Goal: Task Accomplishment & Management: Manage account settings

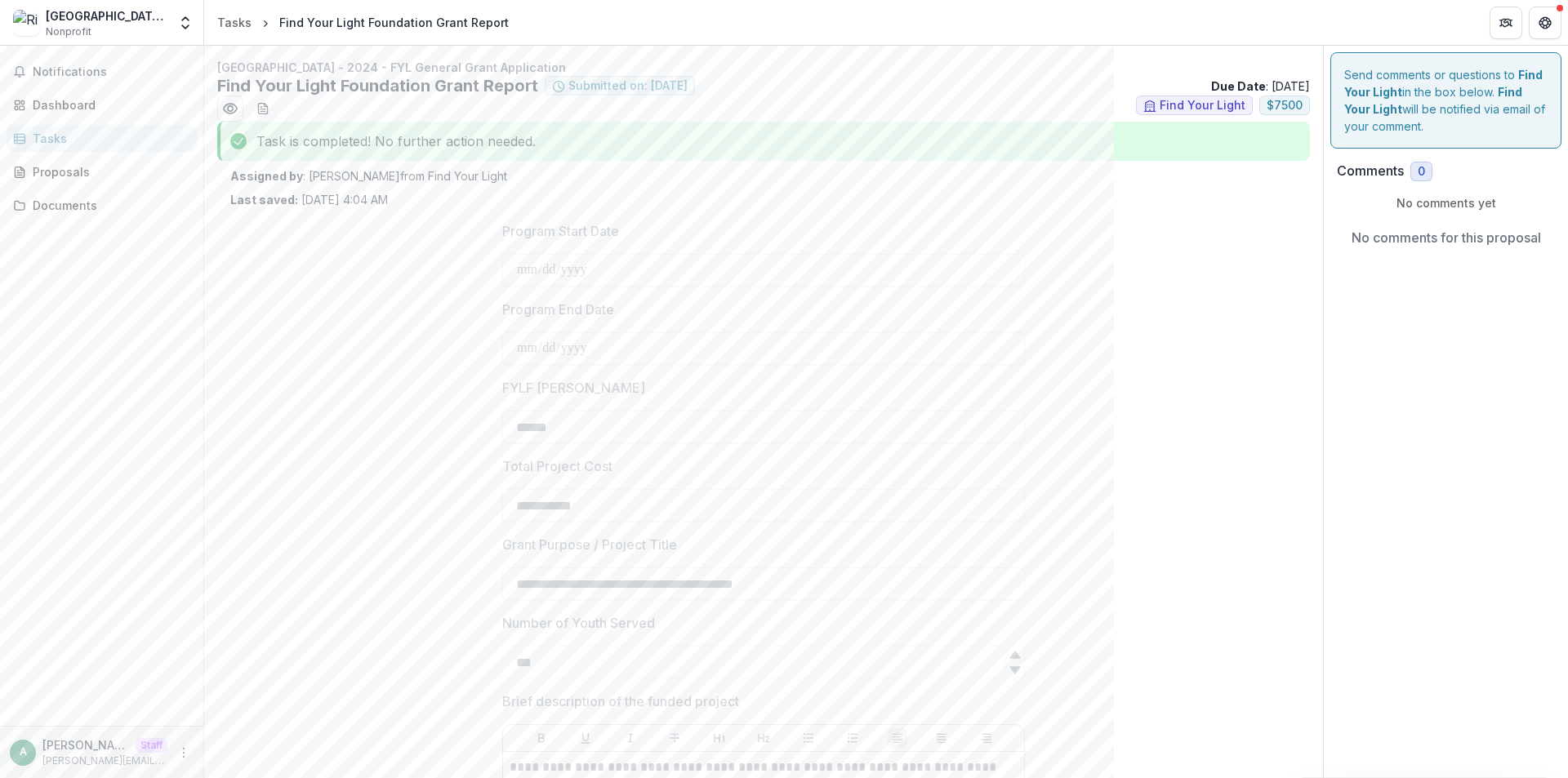
click at [111, 143] on div "Tasks" at bounding box center [108, 139] width 151 height 18
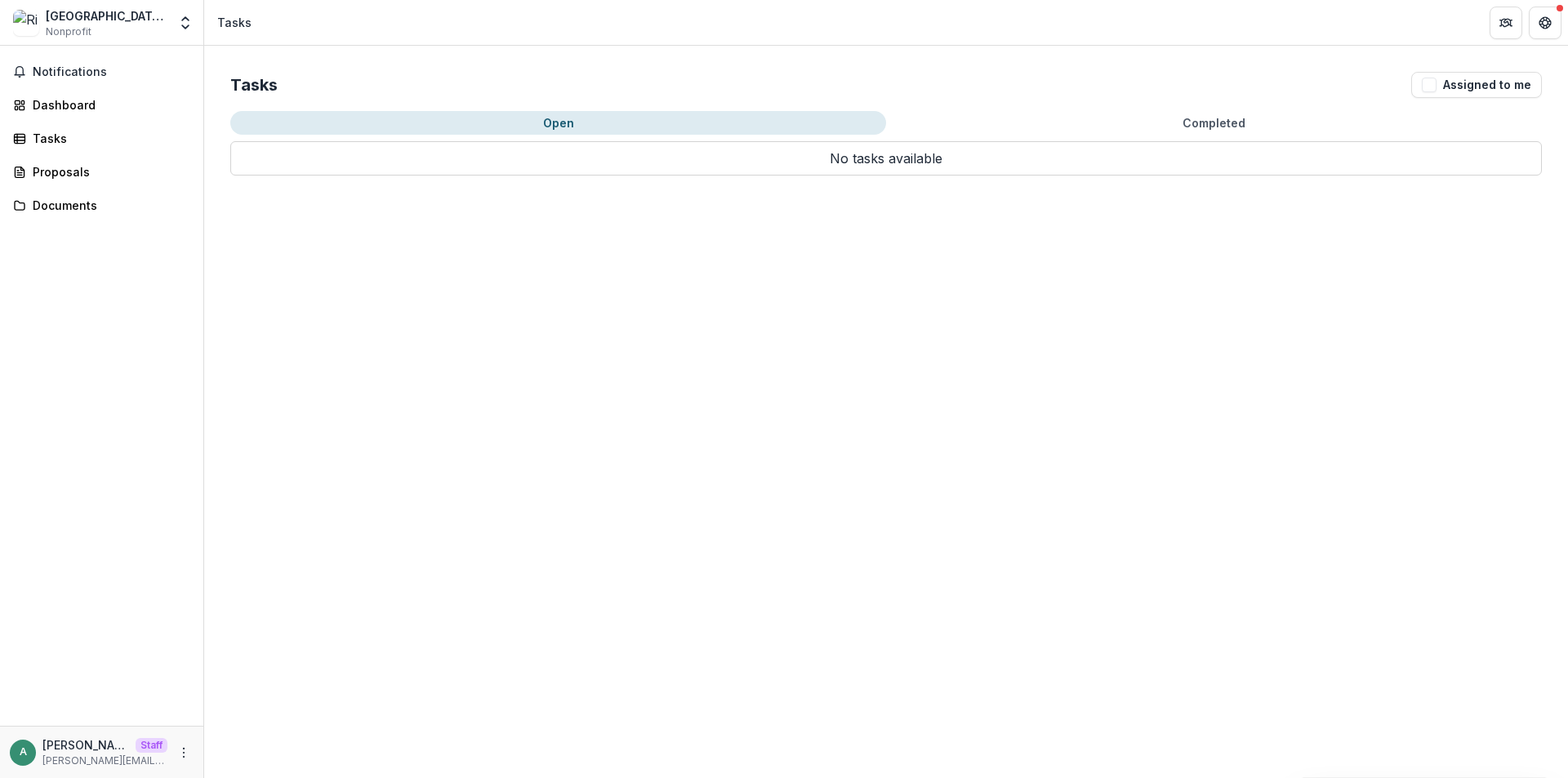
click at [1196, 121] on button "Completed" at bounding box center [1214, 122] width 656 height 23
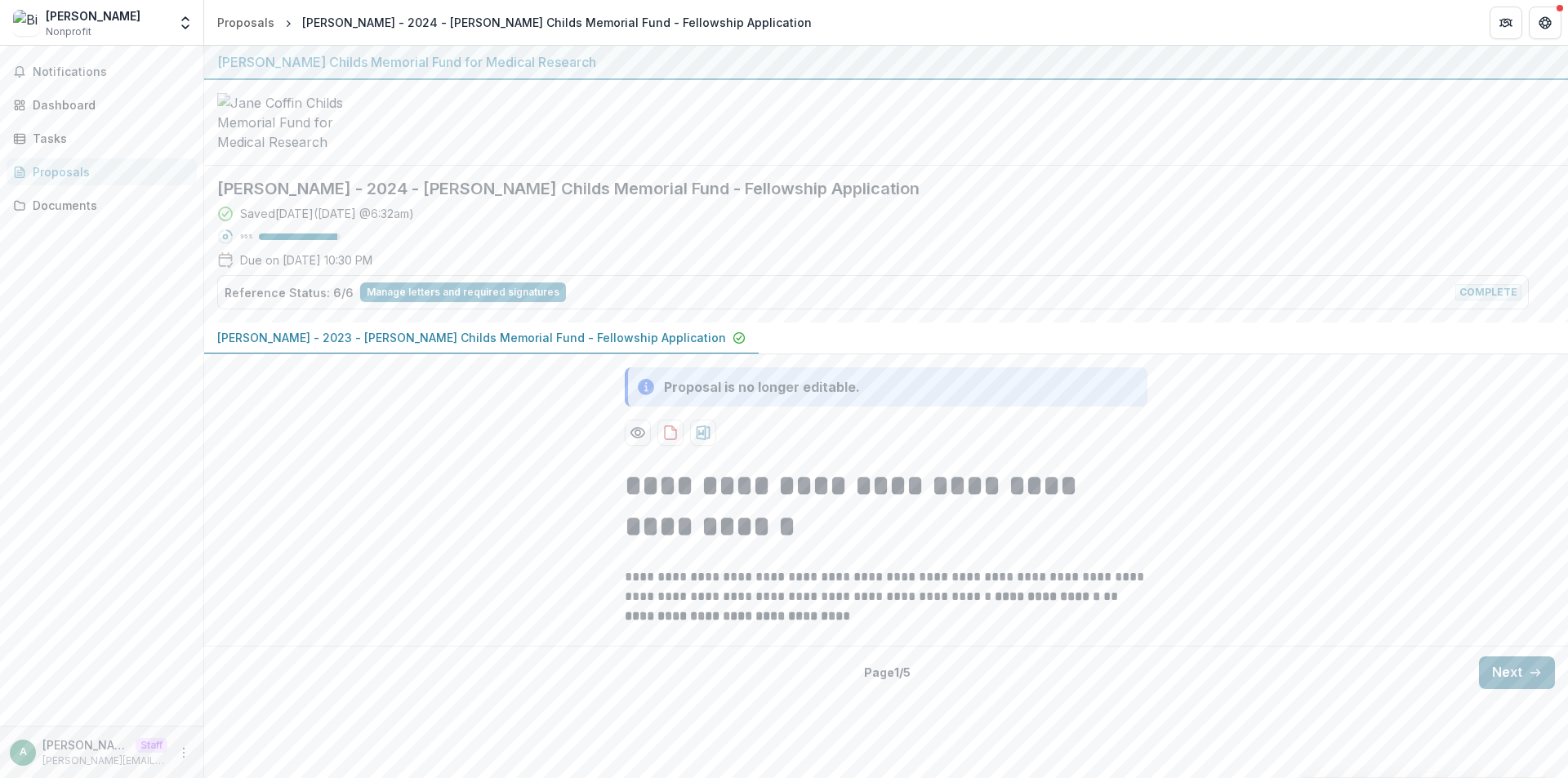
click at [1521, 667] on button "Next" at bounding box center [1517, 672] width 76 height 32
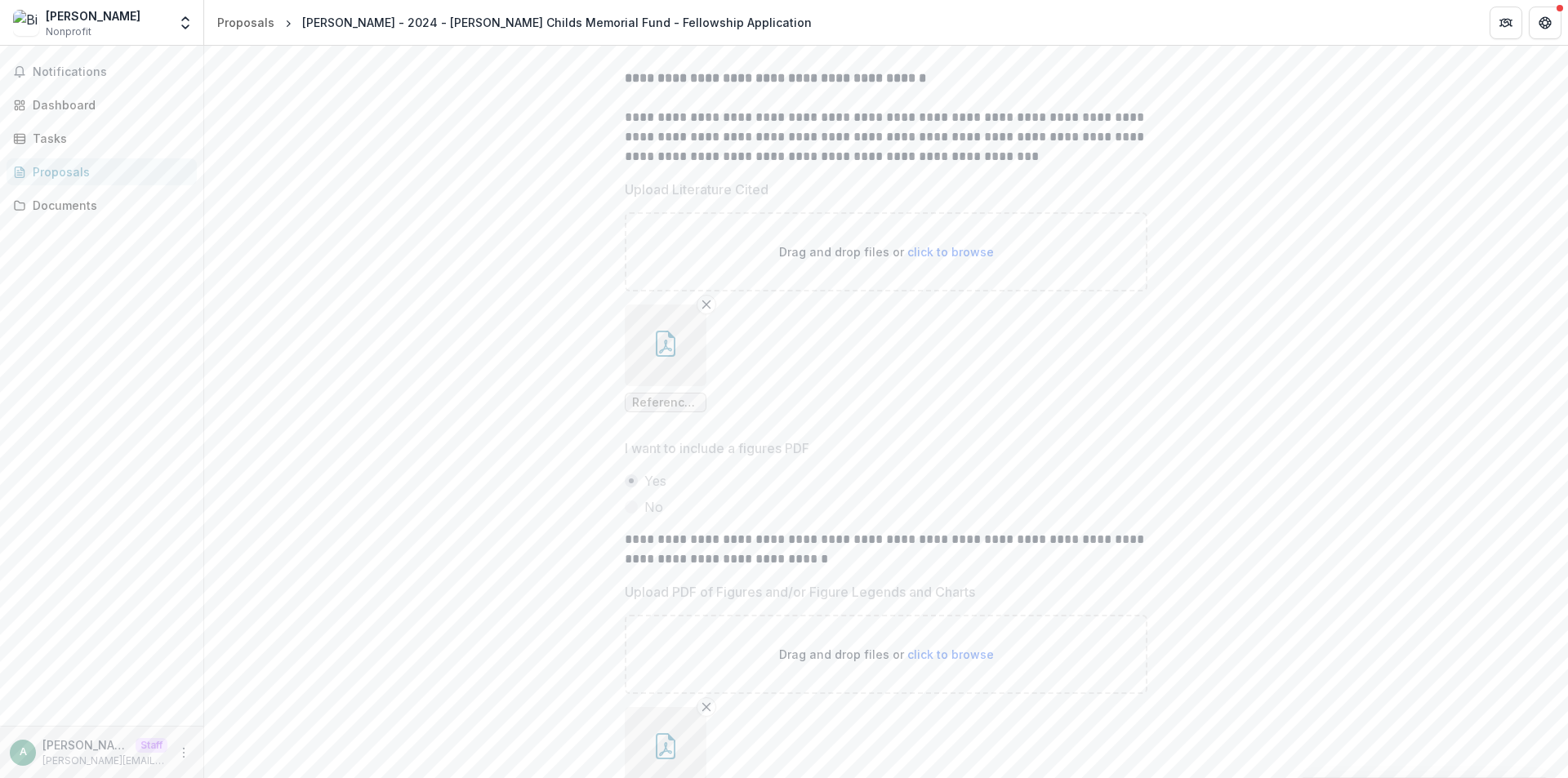
scroll to position [10496, 0]
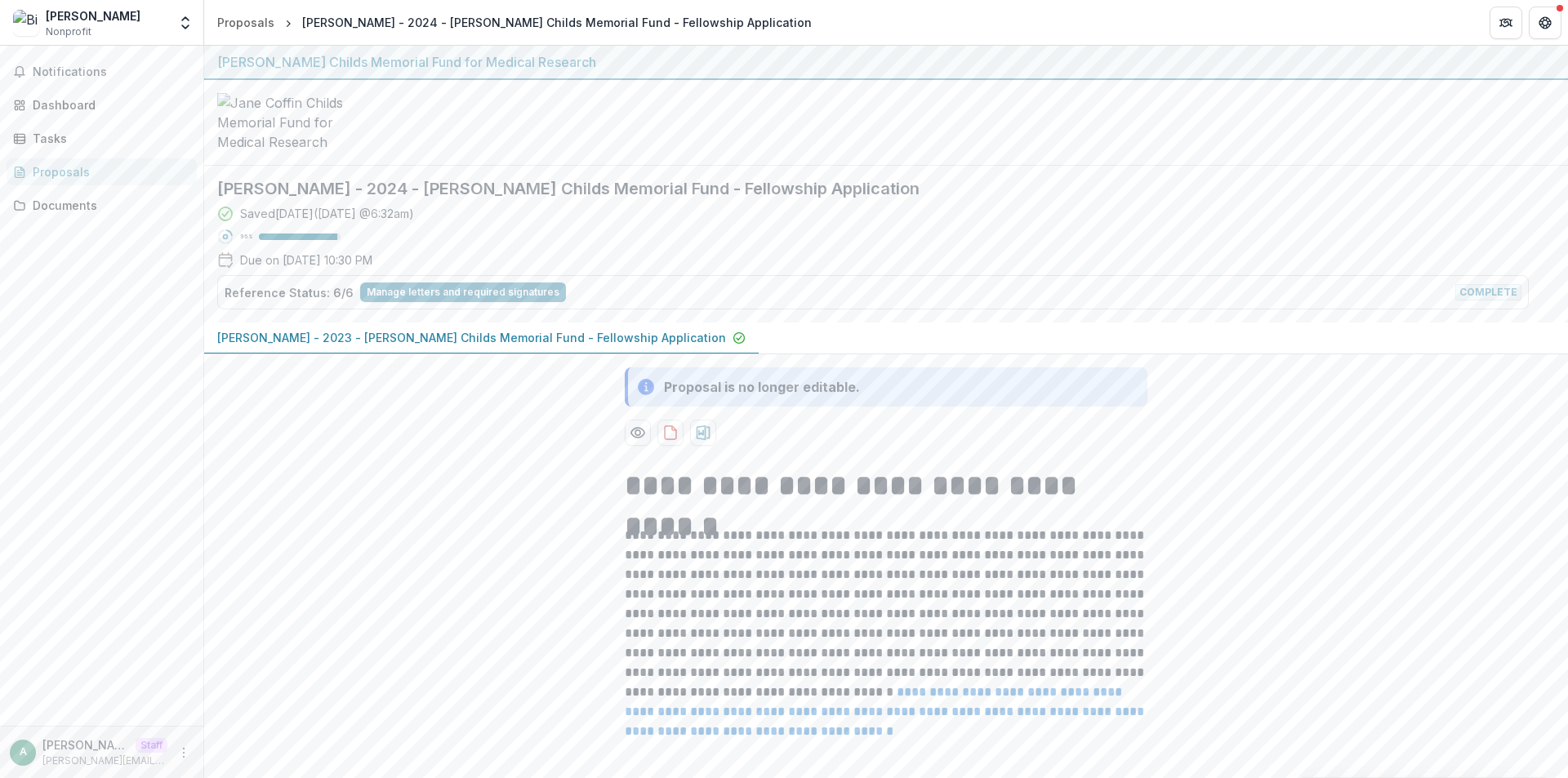
scroll to position [415, 0]
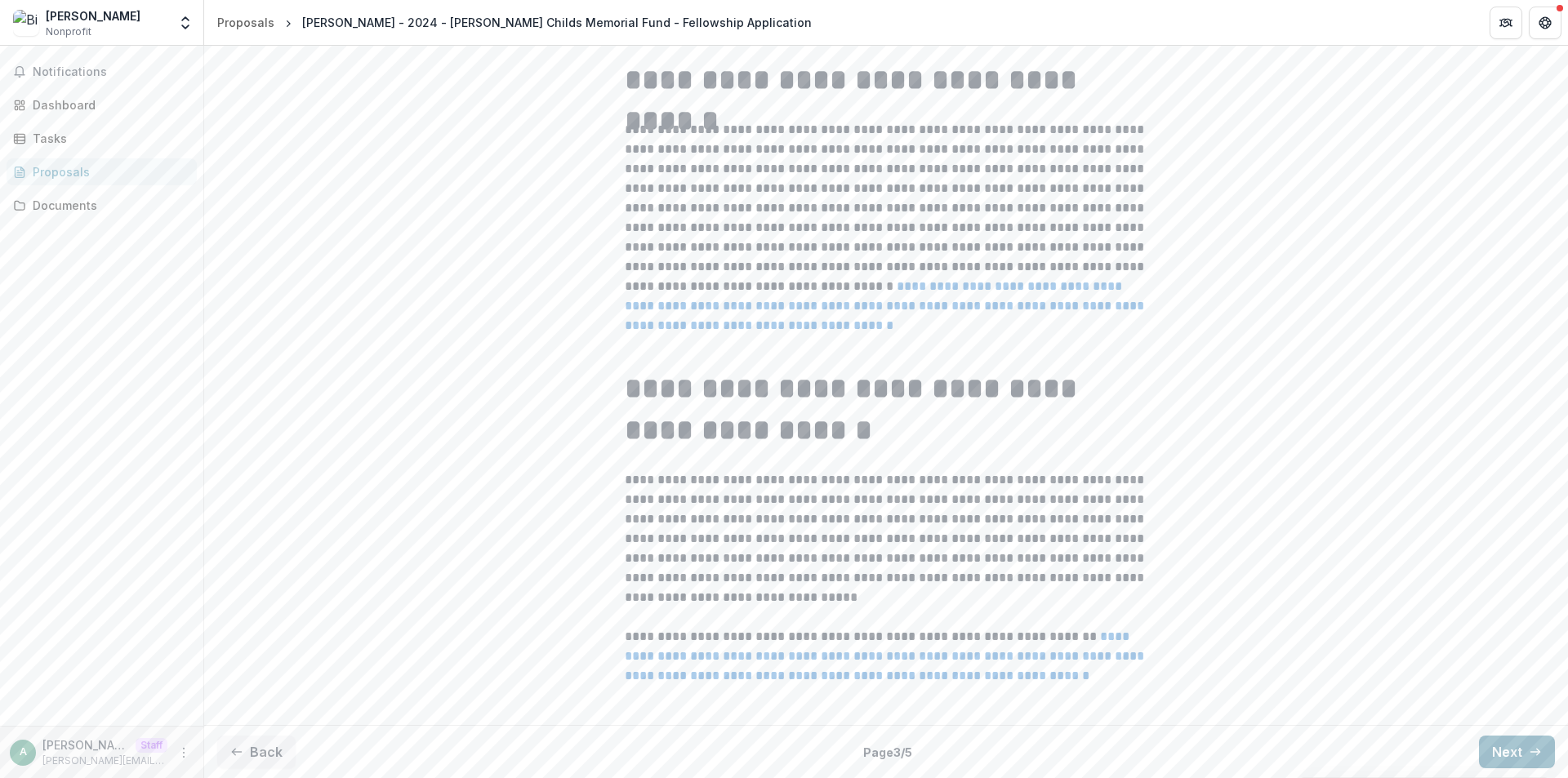
click at [1506, 742] on button "Next" at bounding box center [1517, 752] width 76 height 32
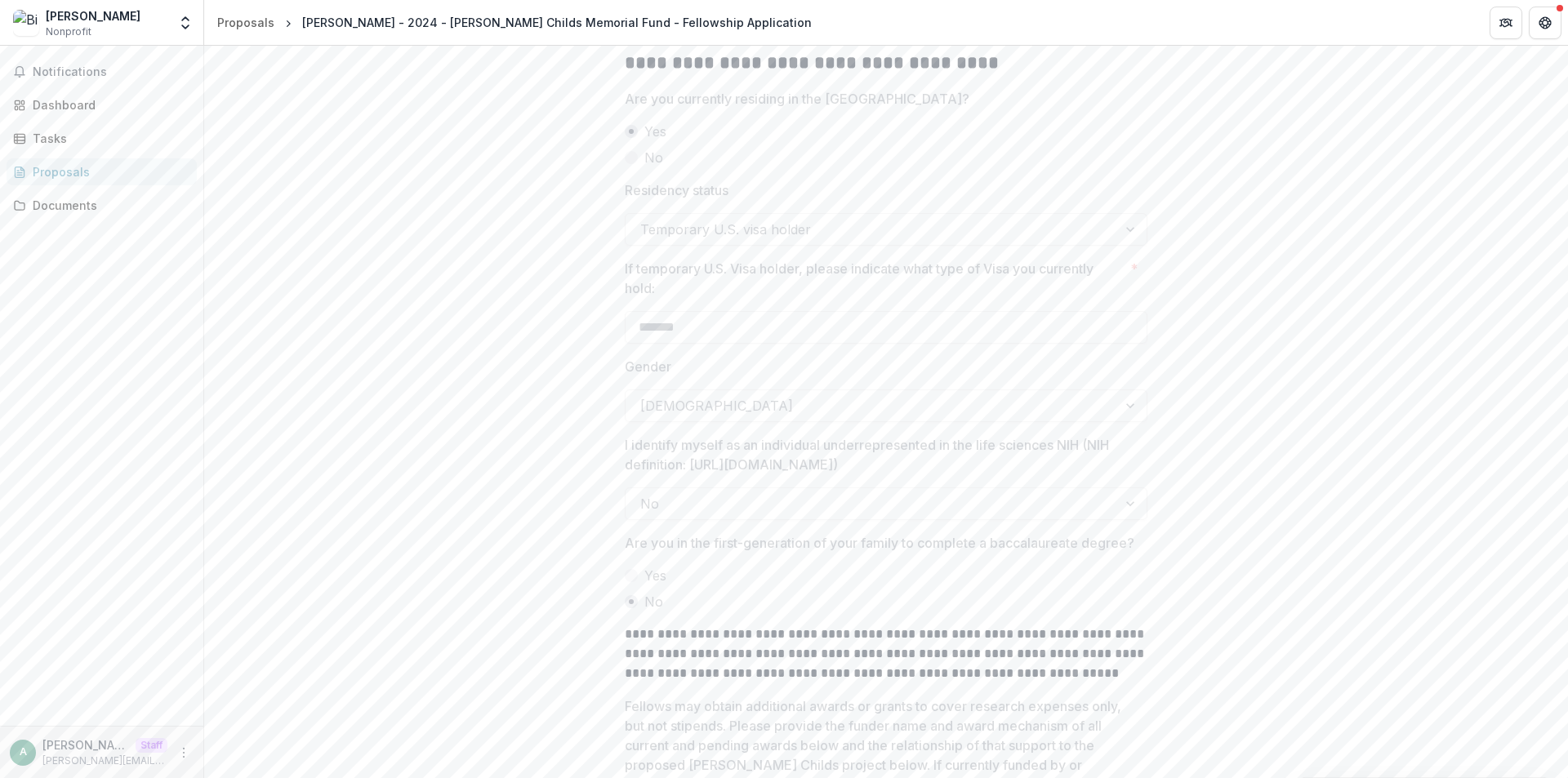
scroll to position [1256, 0]
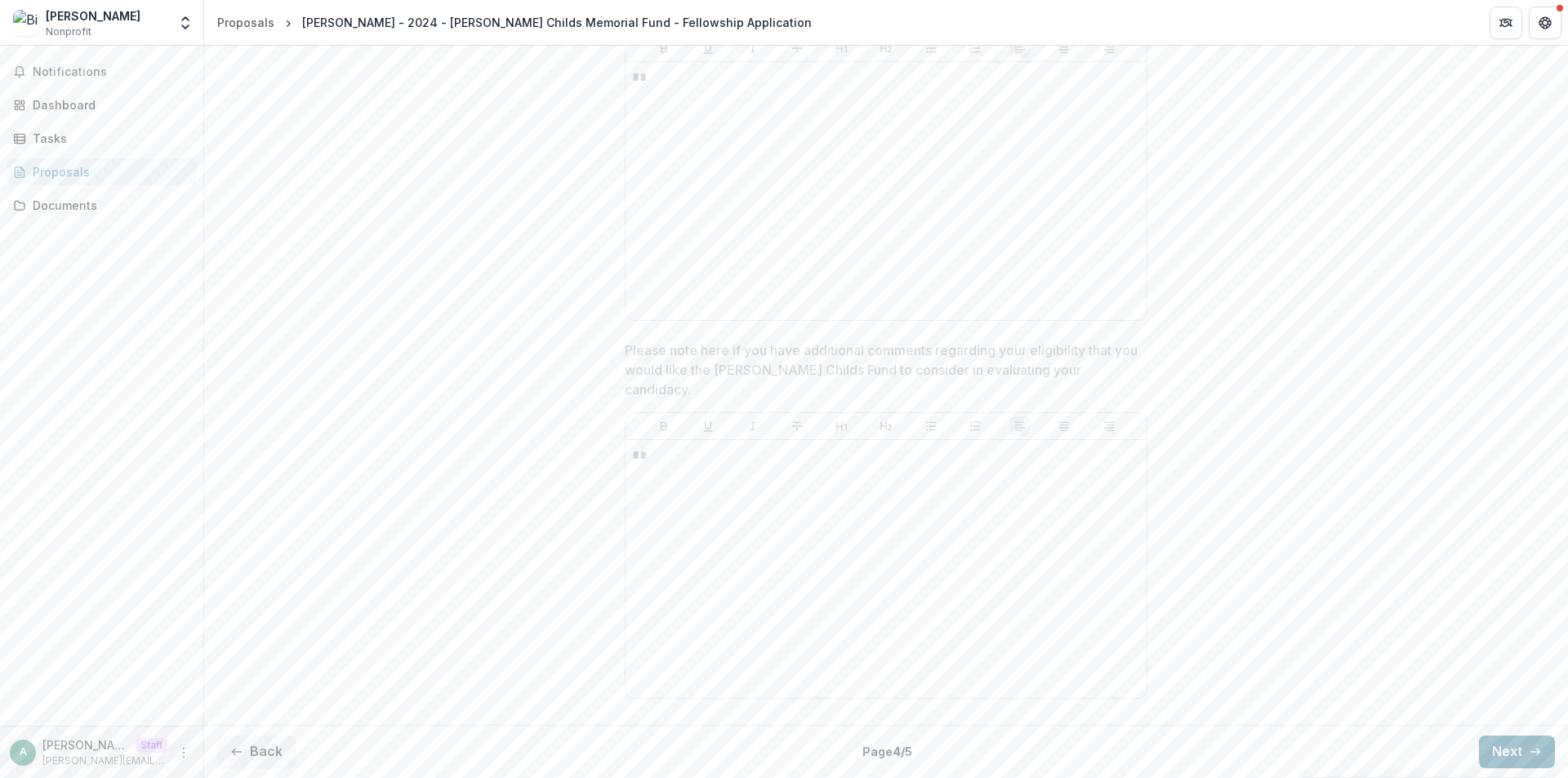
click at [1537, 750] on polyline "button" at bounding box center [1538, 752] width 3 height 7
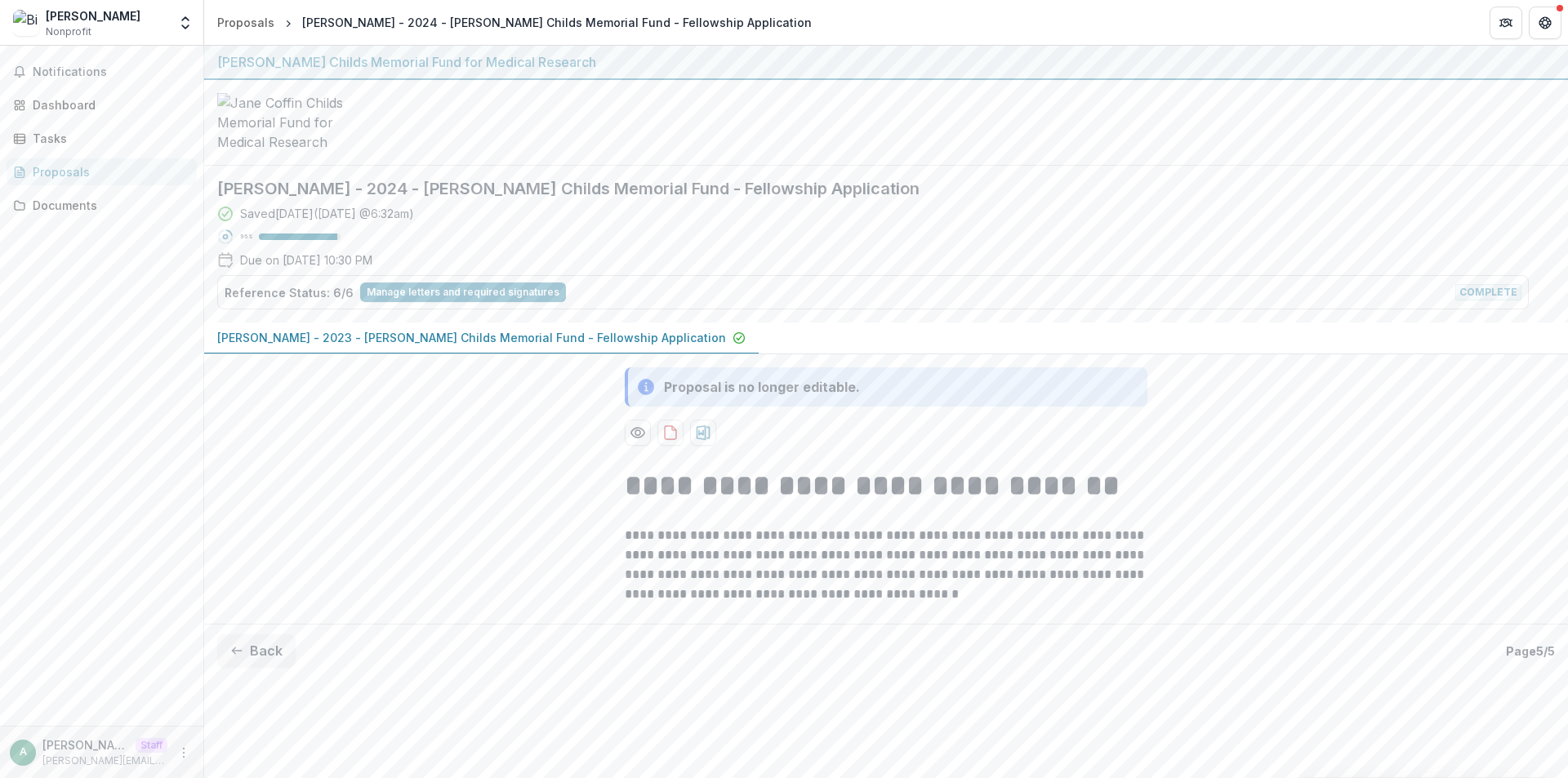
scroll to position [0, 0]
click at [75, 143] on div "Tasks" at bounding box center [108, 139] width 151 height 18
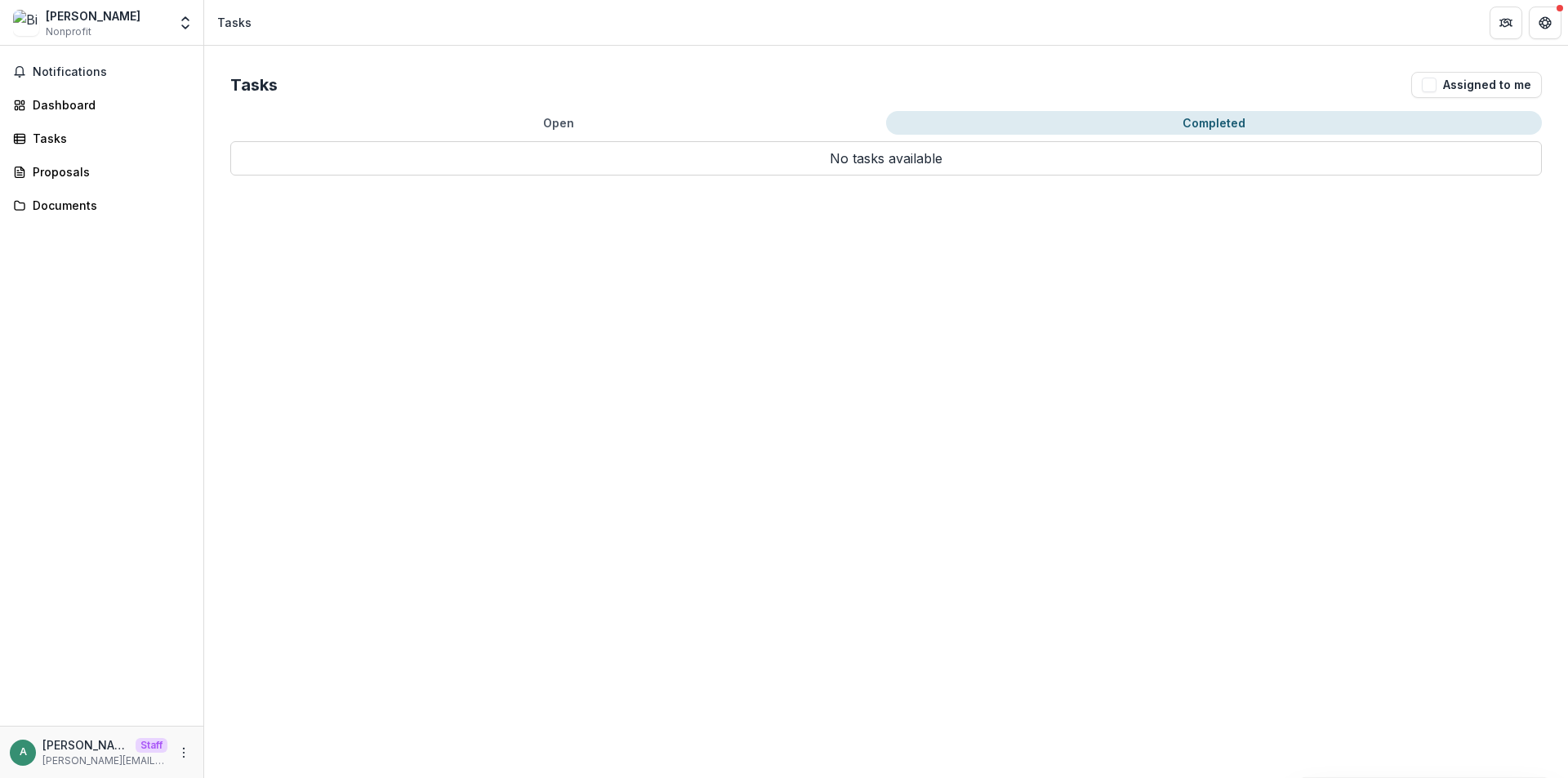
click at [1189, 120] on button "Completed" at bounding box center [1214, 122] width 656 height 23
click at [562, 125] on button "Open" at bounding box center [558, 122] width 656 height 23
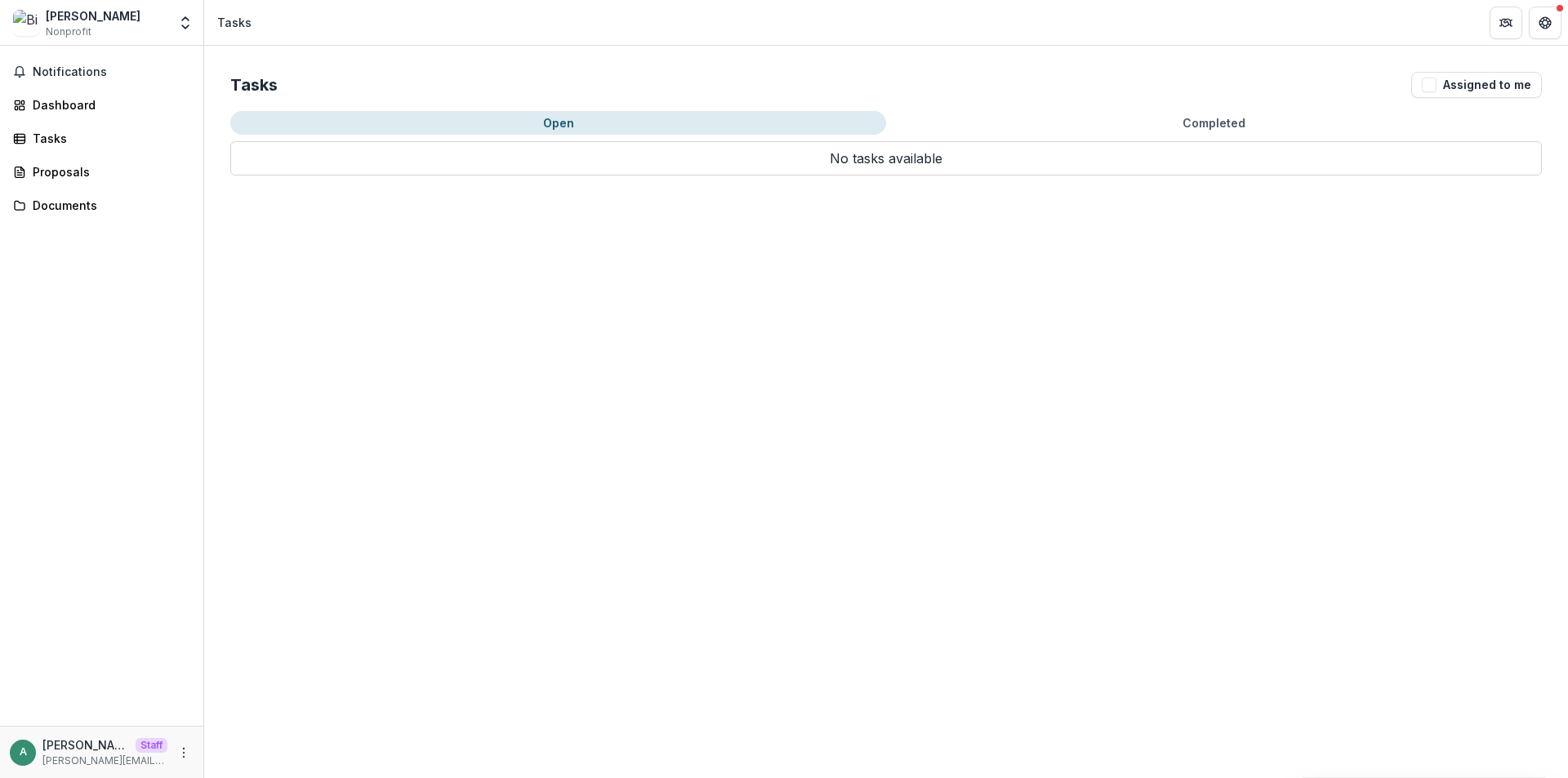
click at [562, 125] on button "Open" at bounding box center [558, 122] width 656 height 23
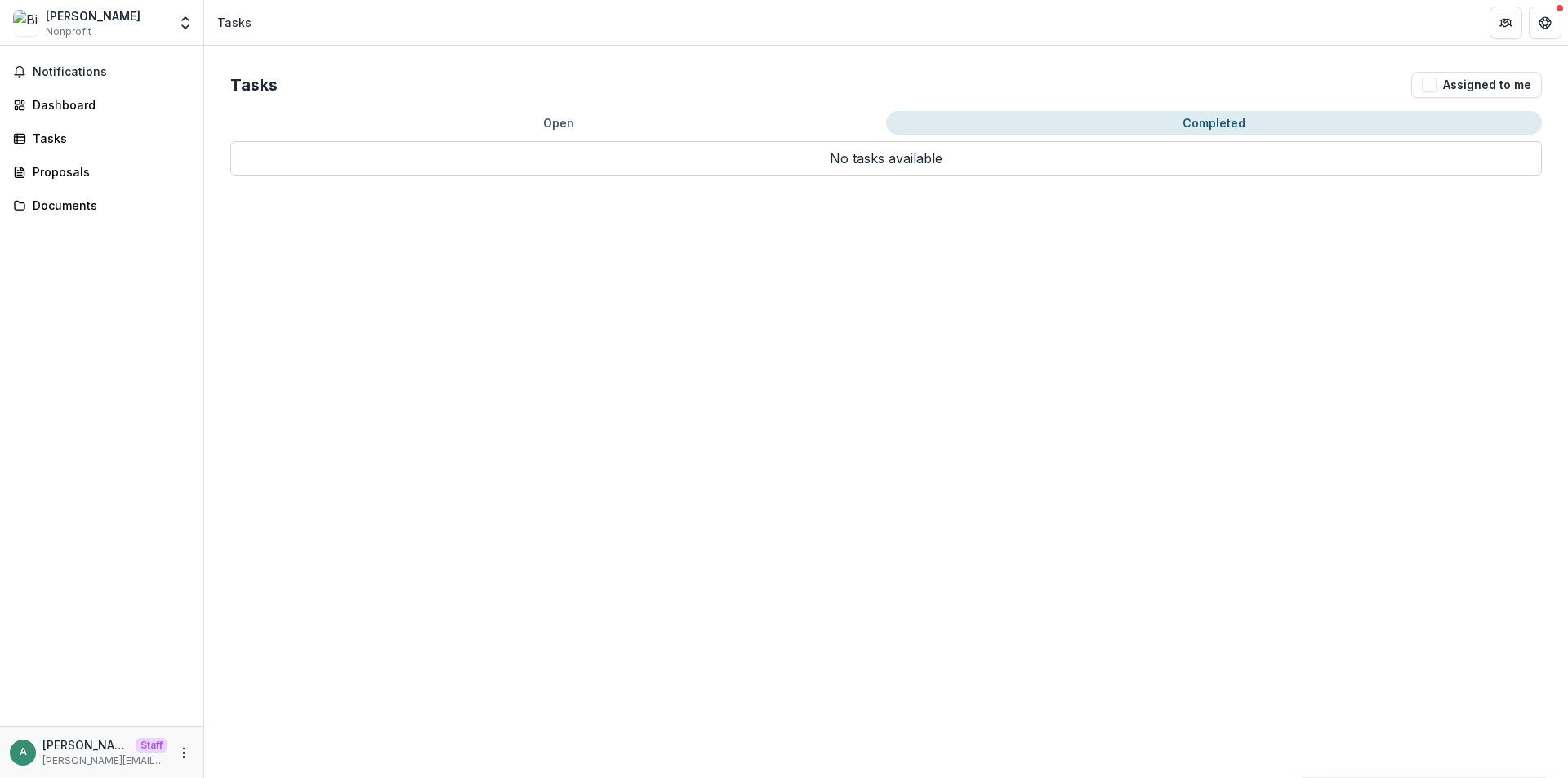
click at [1103, 125] on button "Completed" at bounding box center [1214, 122] width 656 height 23
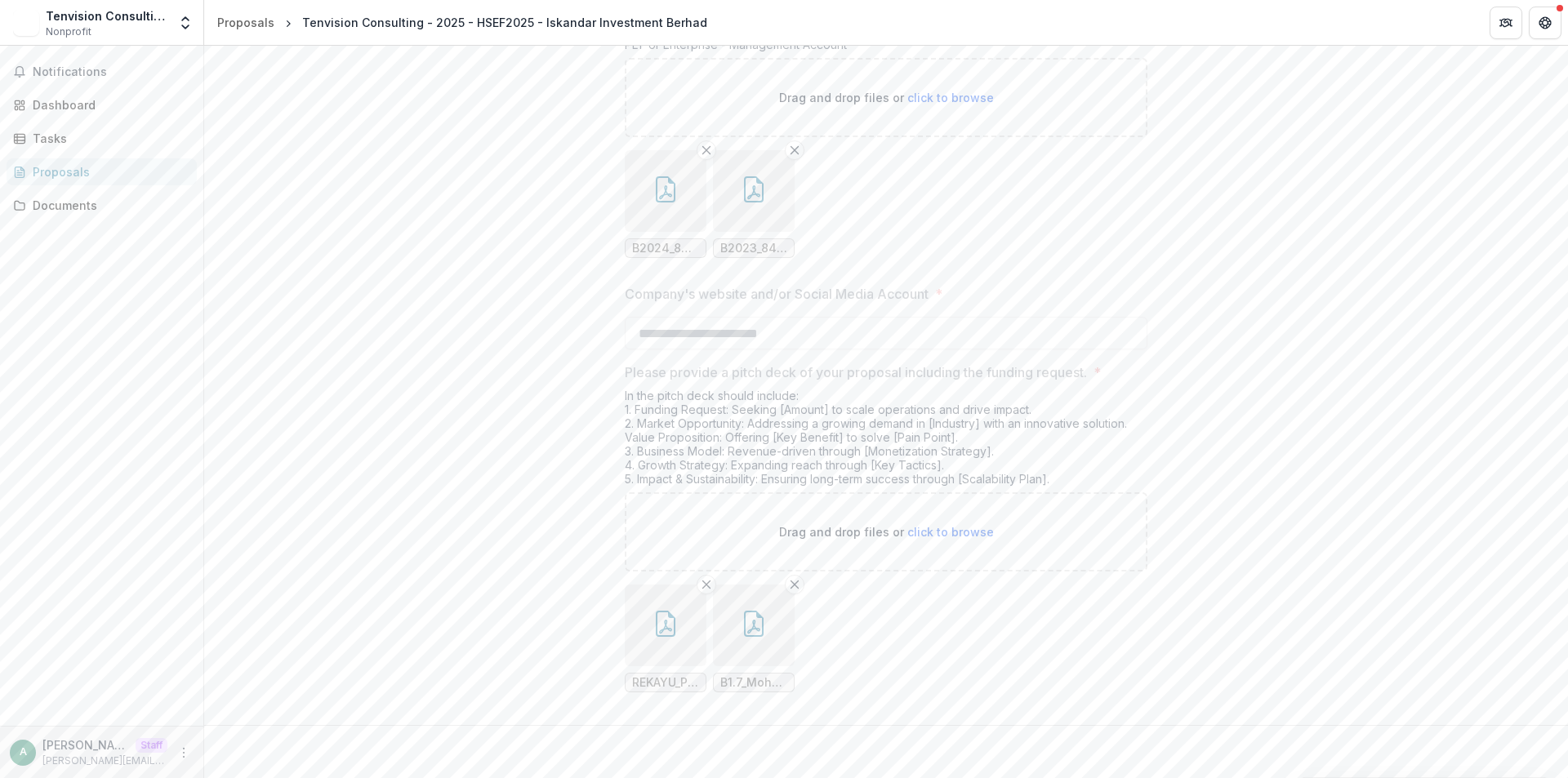
scroll to position [3348, 0]
click at [89, 137] on div "Tasks" at bounding box center [108, 139] width 151 height 18
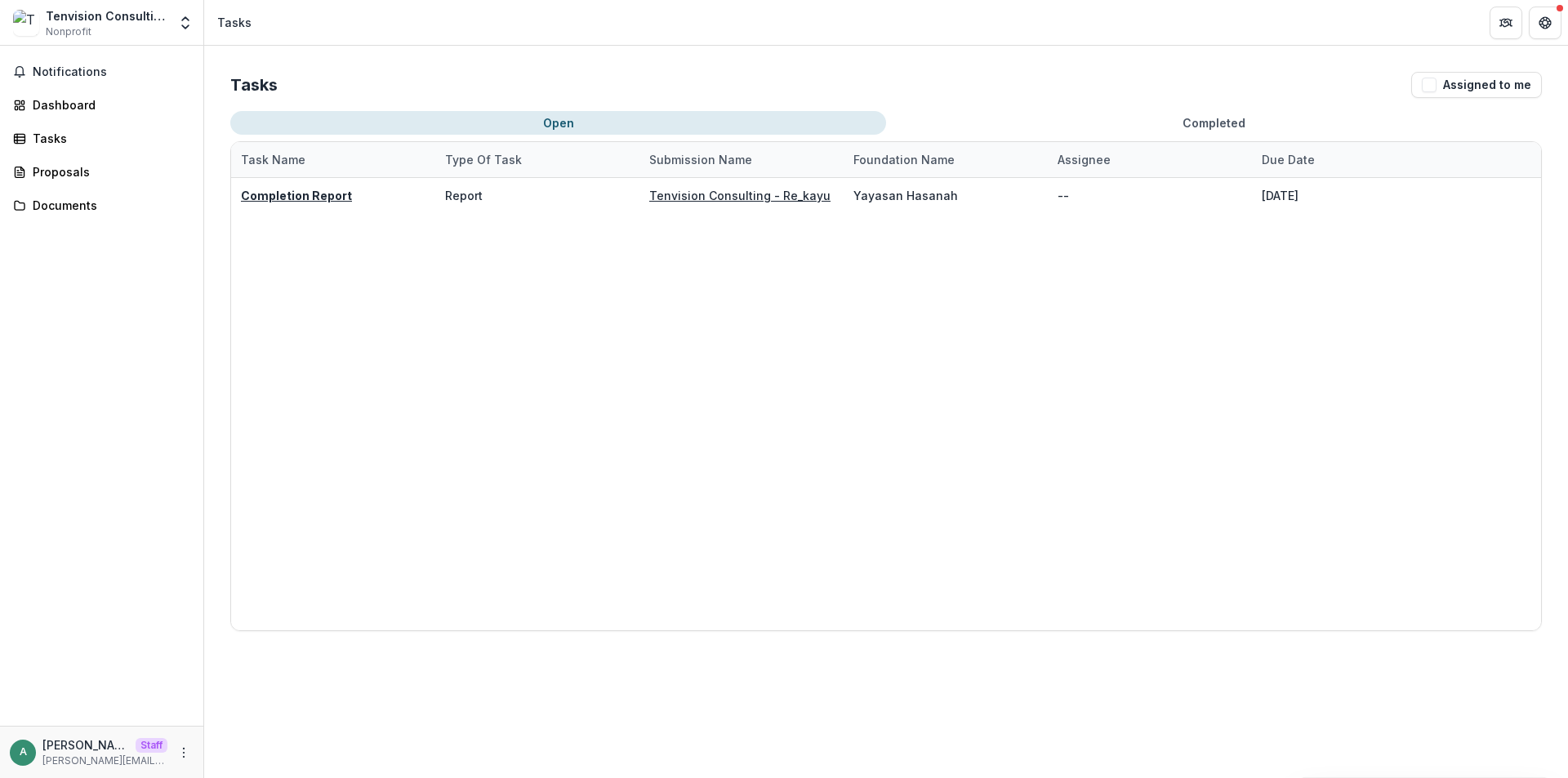
click at [1150, 114] on button "Completed" at bounding box center [1214, 122] width 656 height 23
click at [628, 120] on button "Open" at bounding box center [558, 122] width 656 height 23
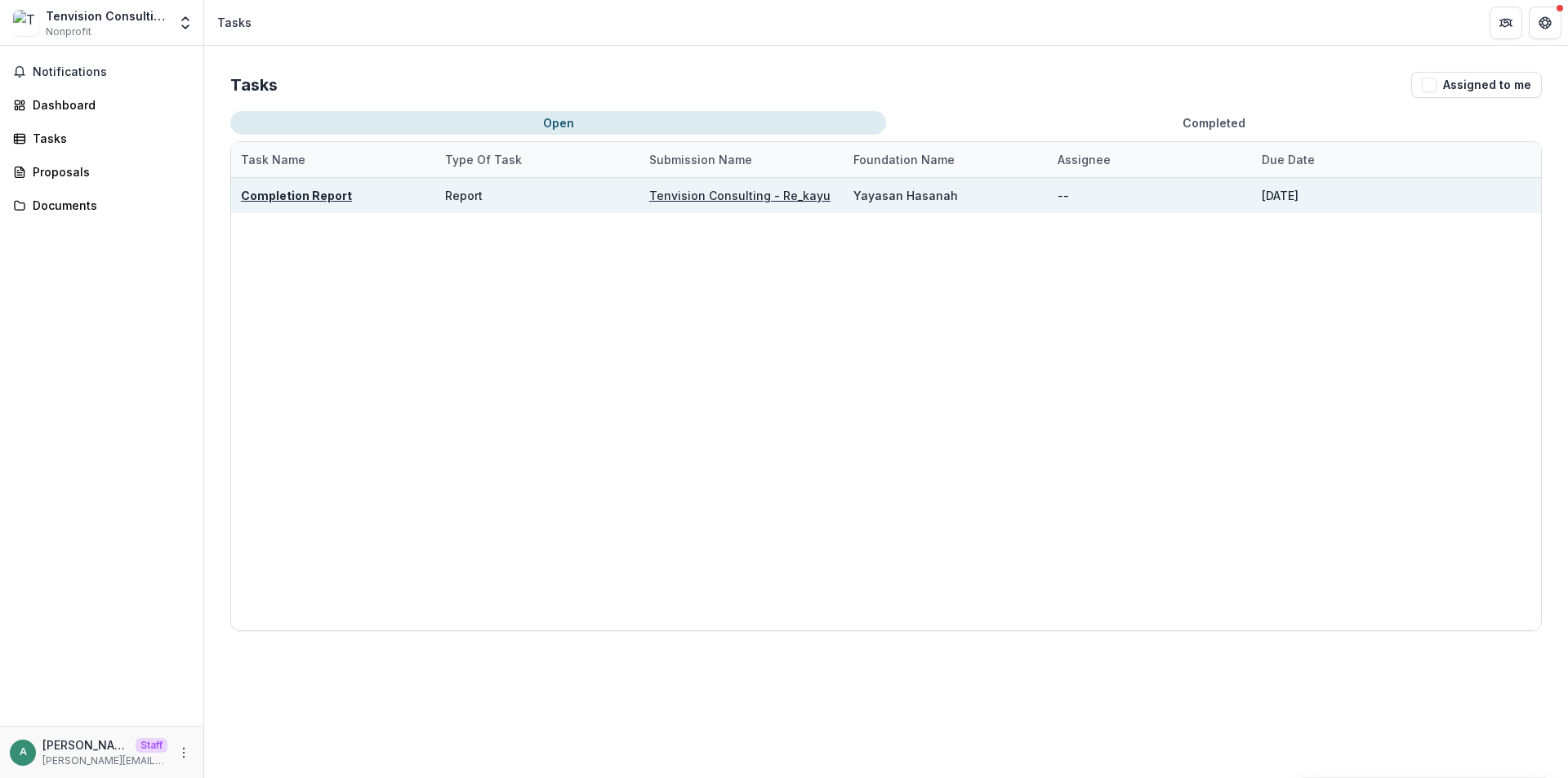
click at [318, 195] on u "Completion Report" at bounding box center [296, 196] width 111 height 14
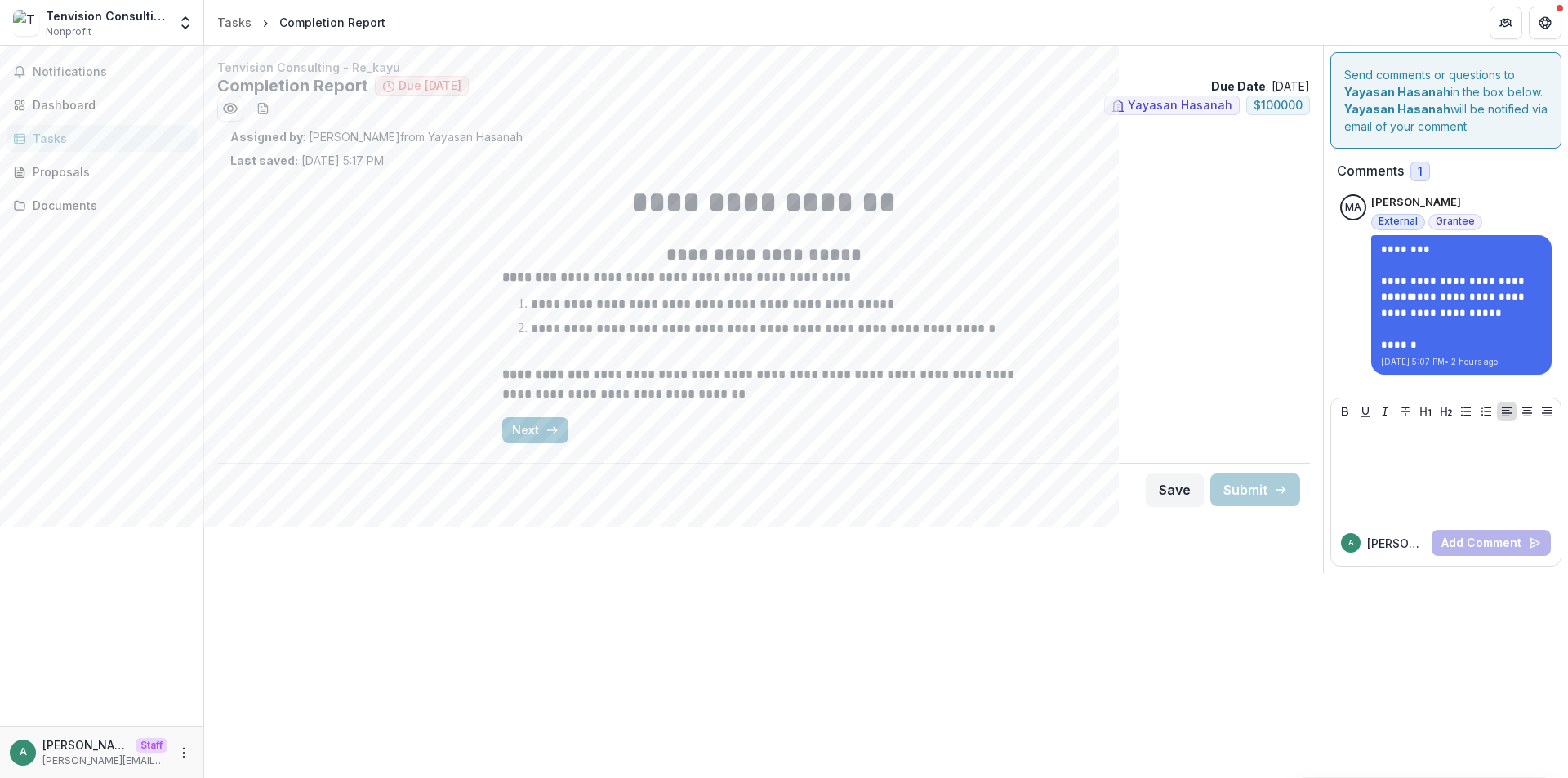
click at [212, 456] on div "**********" at bounding box center [763, 287] width 1119 height 457
click at [90, 135] on div "Tasks" at bounding box center [108, 139] width 151 height 18
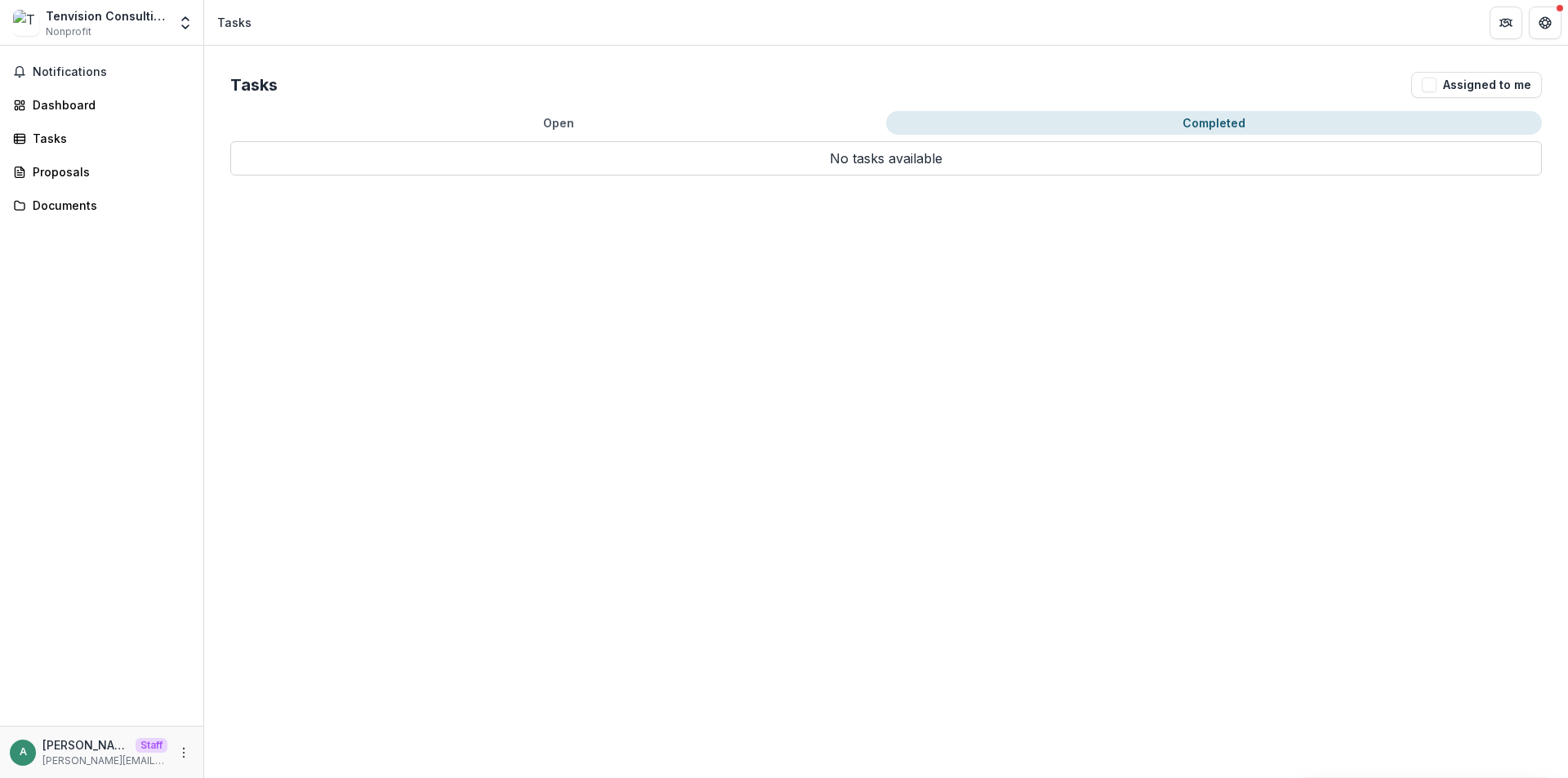
click at [1206, 121] on button "Completed" at bounding box center [1214, 122] width 656 height 23
click at [541, 131] on button "Open" at bounding box center [558, 122] width 656 height 23
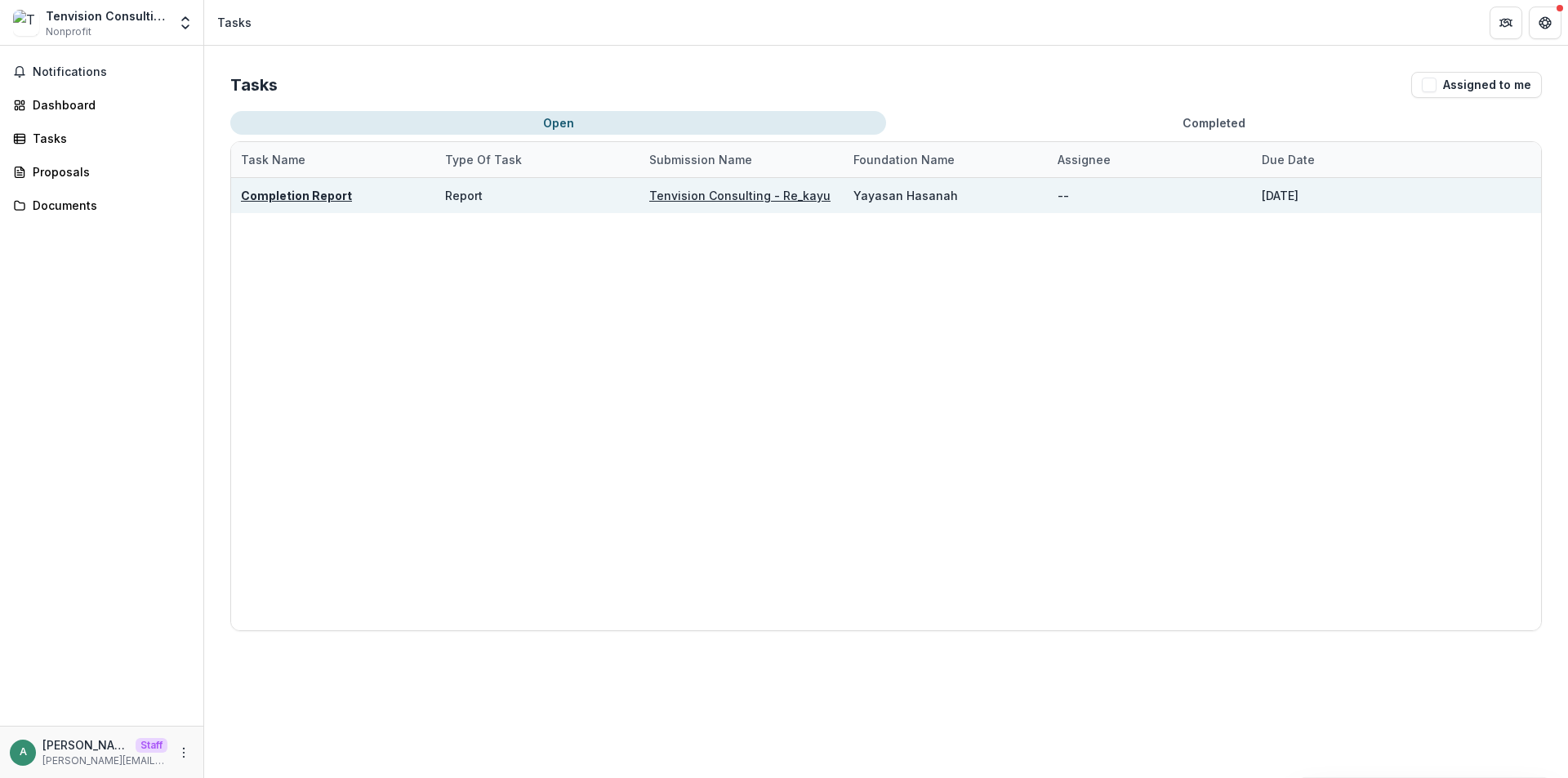
click at [304, 196] on u "Completion Report" at bounding box center [296, 196] width 111 height 14
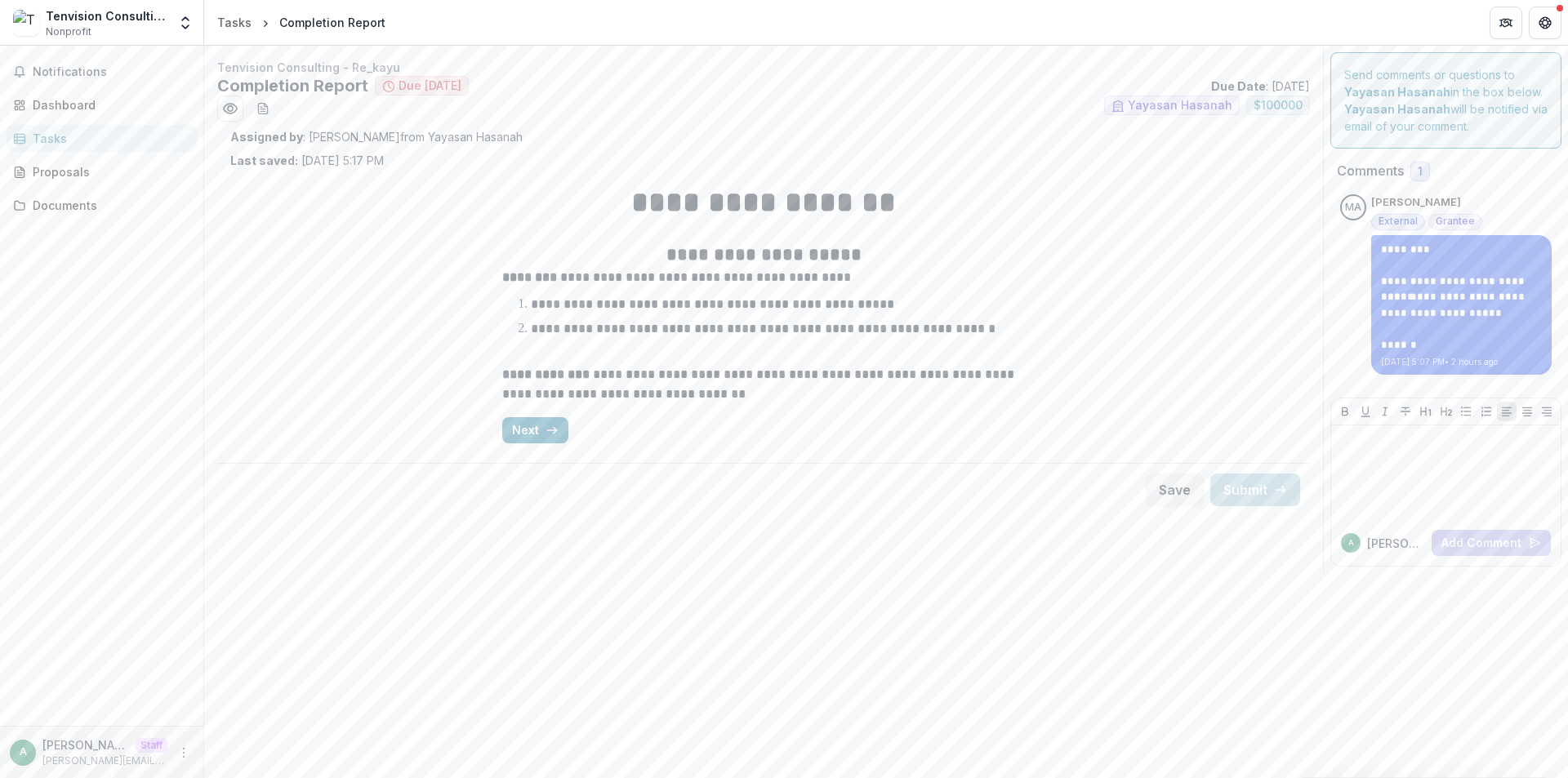
click at [708, 747] on div "**********" at bounding box center [886, 412] width 1363 height 732
click at [1247, 613] on div "**********" at bounding box center [886, 412] width 1363 height 732
click at [87, 172] on div "Proposals" at bounding box center [108, 172] width 151 height 18
click at [84, 139] on div "Tasks" at bounding box center [108, 139] width 151 height 18
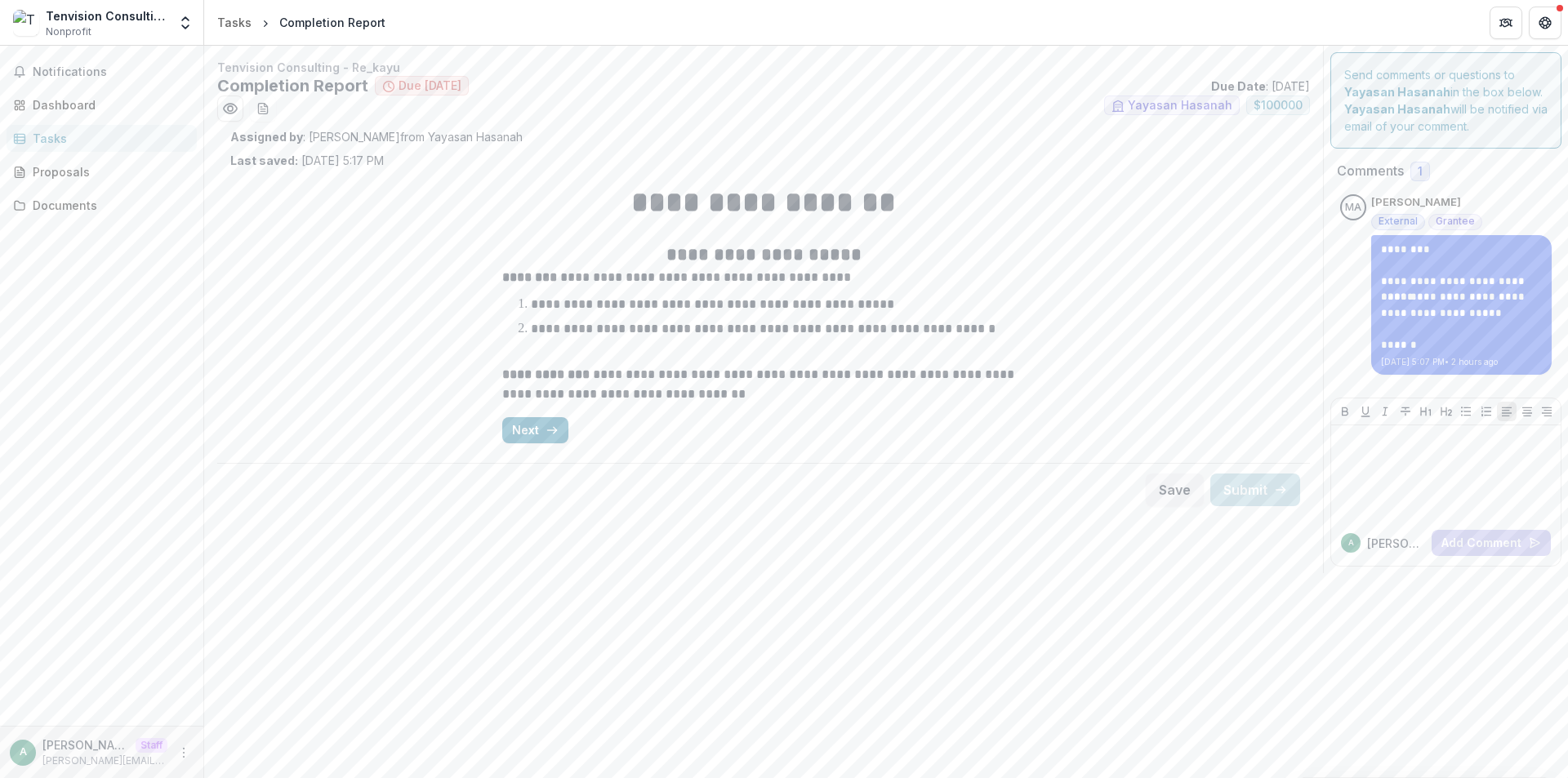
click at [84, 139] on div "Tasks" at bounding box center [108, 139] width 151 height 18
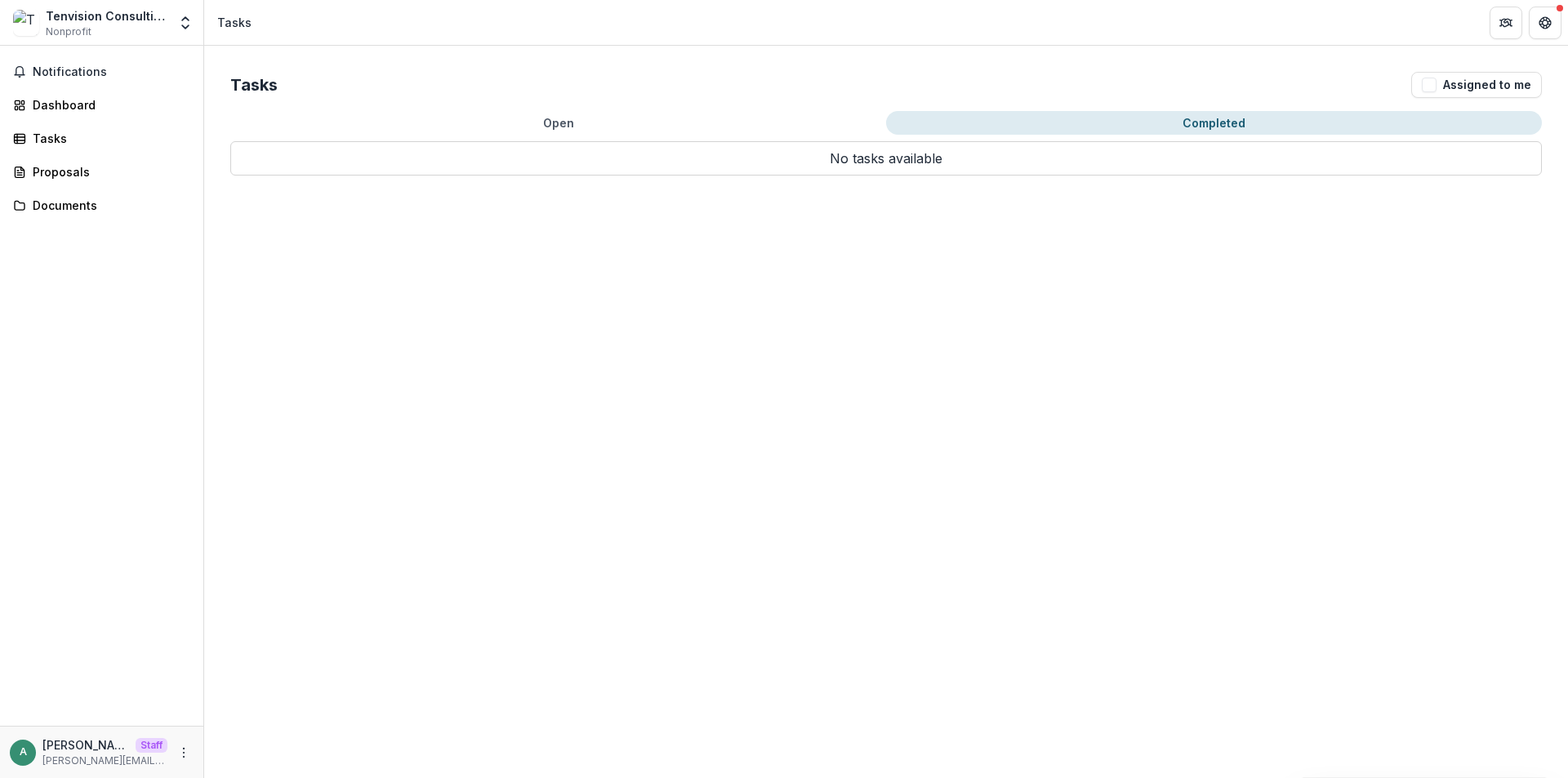
click at [1187, 123] on button "Completed" at bounding box center [1214, 122] width 656 height 23
click at [617, 130] on button "Open" at bounding box center [558, 122] width 656 height 23
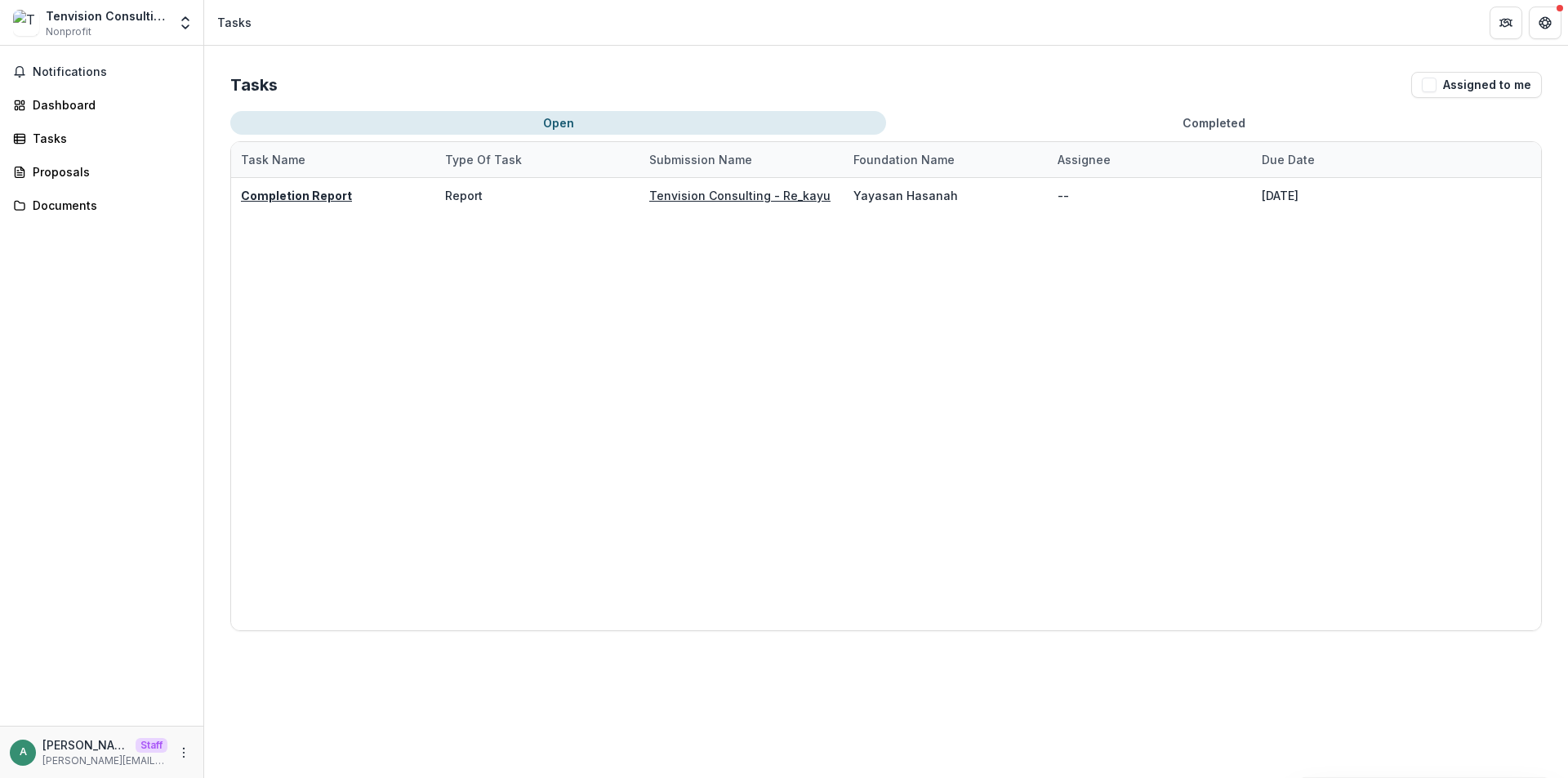
click at [617, 130] on button "Open" at bounding box center [558, 122] width 656 height 23
click at [1163, 115] on button "Completed" at bounding box center [1214, 122] width 656 height 23
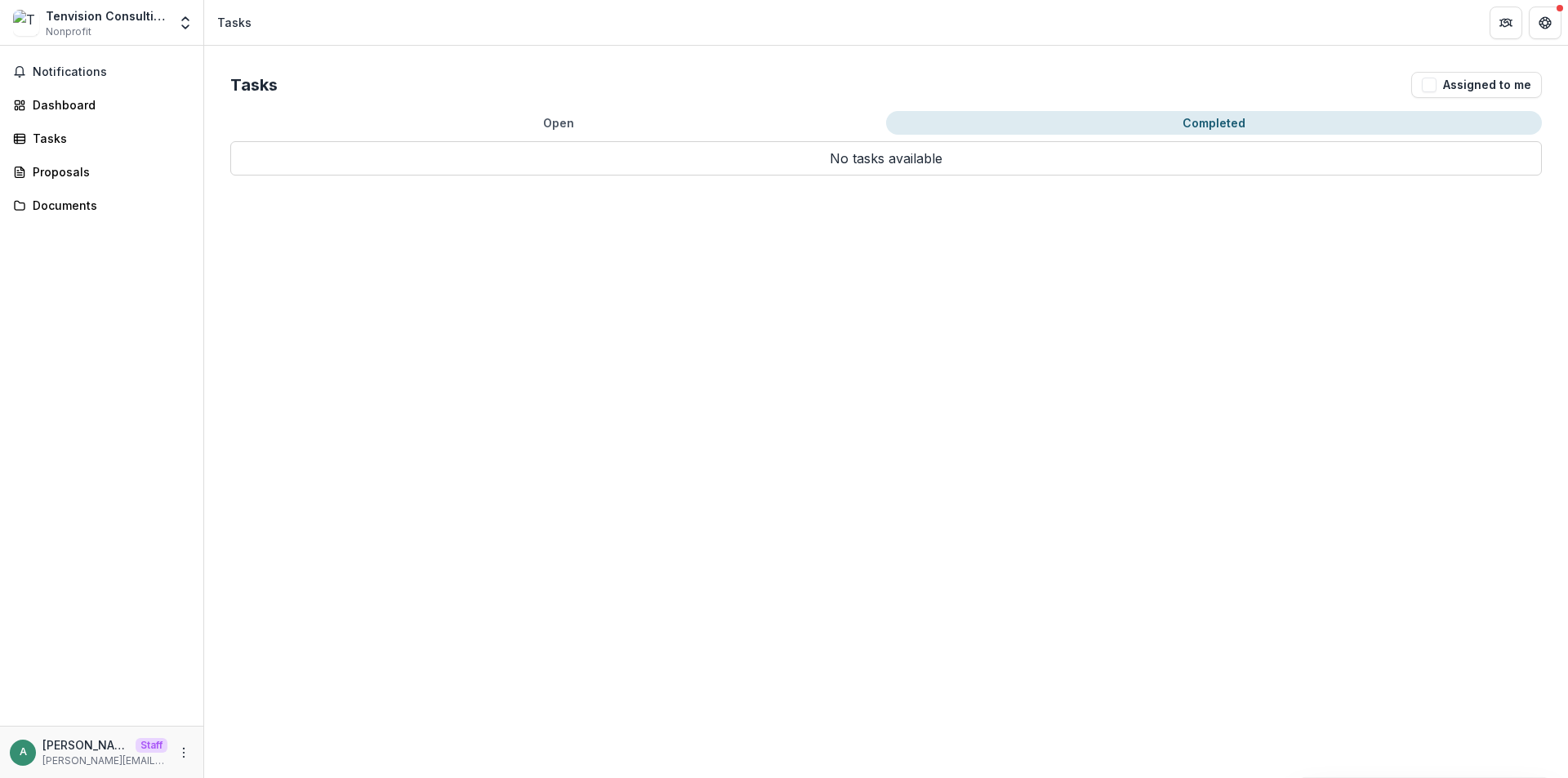
click at [729, 117] on button "Open" at bounding box center [558, 122] width 656 height 23
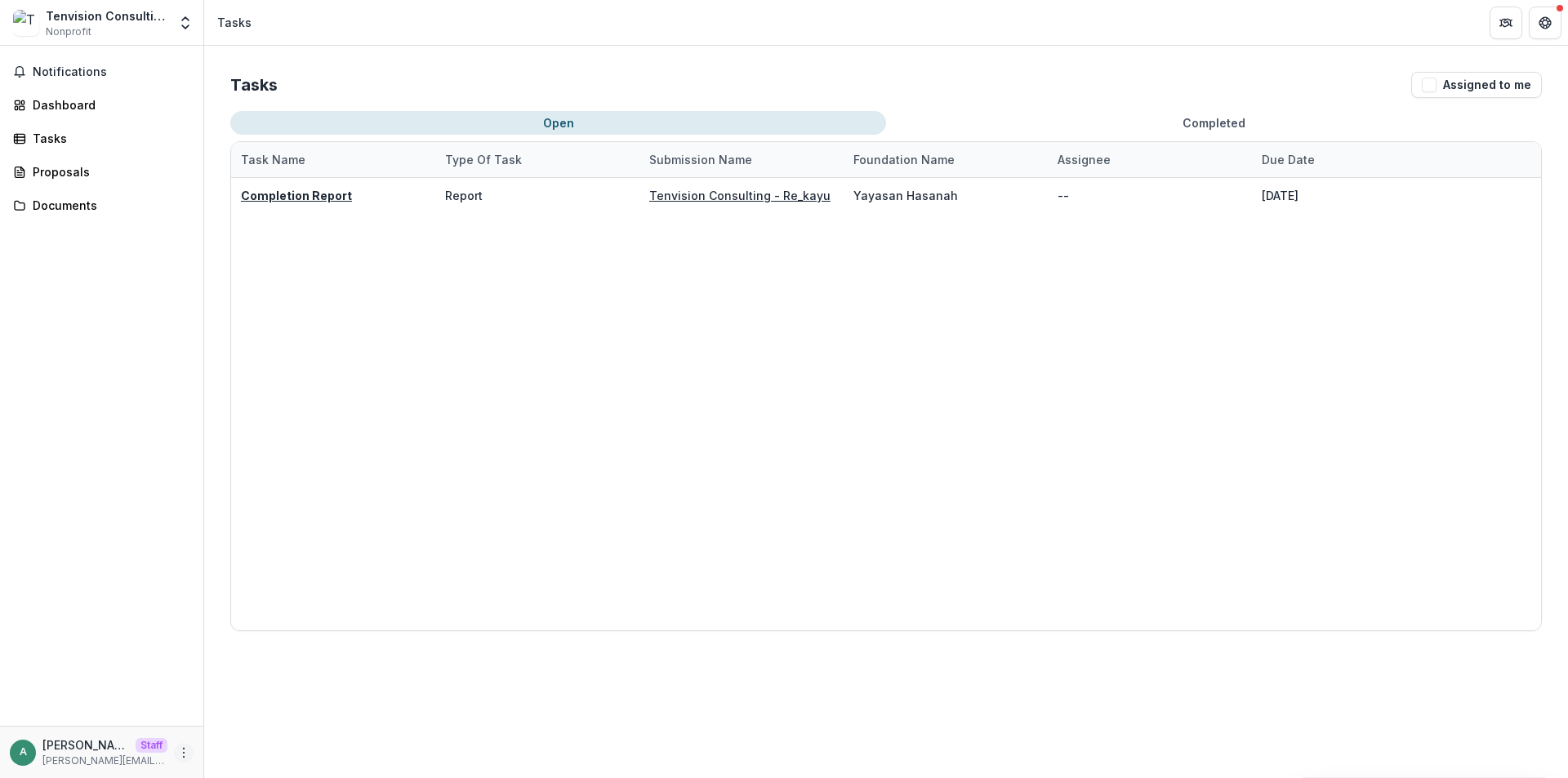
click at [185, 747] on icon "More" at bounding box center [183, 753] width 13 height 13
click at [172, 757] on div "a anveet@trytemelio.com Staff anveet@trytemelio.com" at bounding box center [102, 753] width 184 height 32
click at [183, 751] on icon "More" at bounding box center [183, 753] width 13 height 13
click at [244, 721] on link "Settings" at bounding box center [292, 718] width 175 height 27
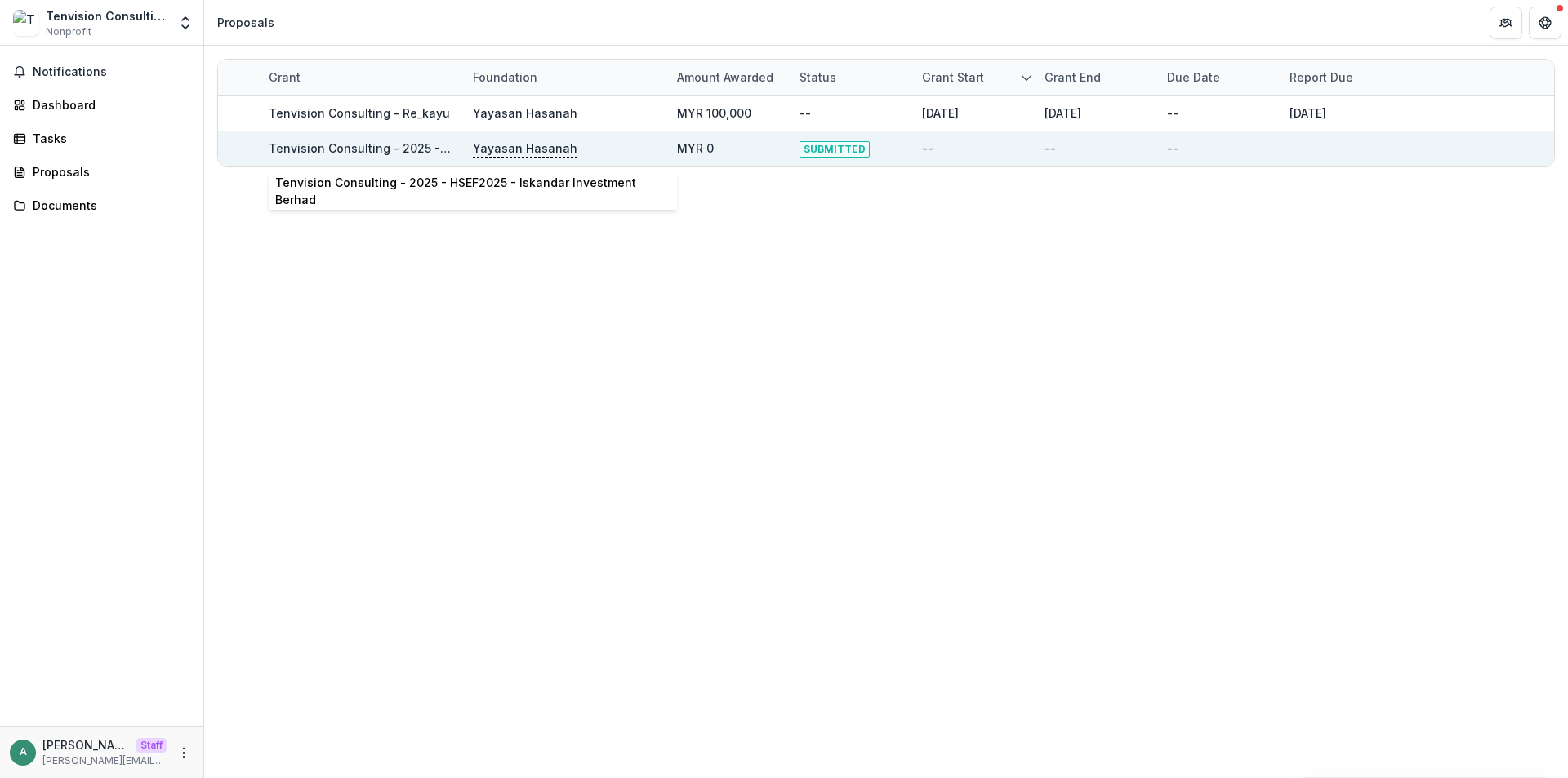
click at [340, 151] on link "Tenvision Consulting - 2025 - HSEF2025 - Iskandar Investment Berhad" at bounding box center [471, 148] width 405 height 14
